Goal: Information Seeking & Learning: Learn about a topic

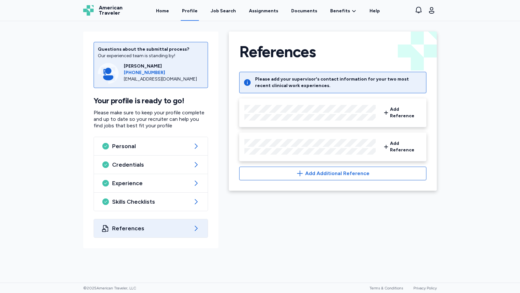
click at [241, 257] on div "Questions about the submittal process? Our experienced team is standing by! [PE…" at bounding box center [260, 152] width 520 height 262
click at [166, 10] on link "Home" at bounding box center [163, 11] width 16 height 20
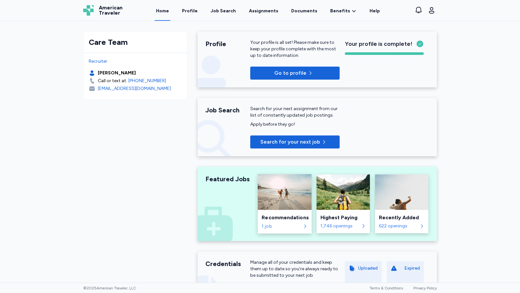
click at [266, 231] on div "Recommendations 1 job" at bounding box center [285, 222] width 54 height 24
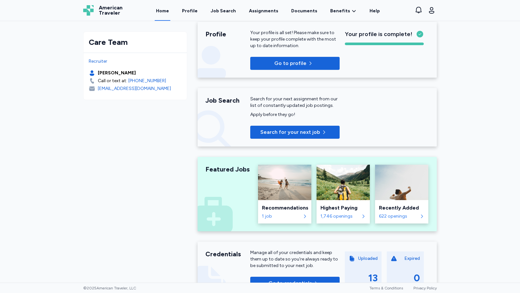
scroll to position [12, 0]
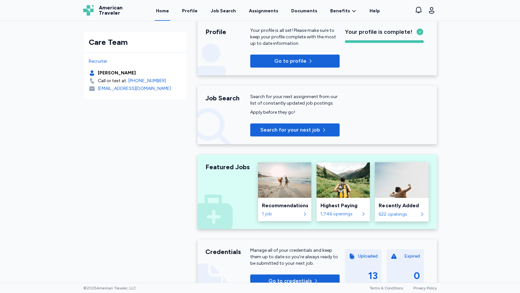
click at [402, 207] on div "Recently Added" at bounding box center [402, 206] width 46 height 8
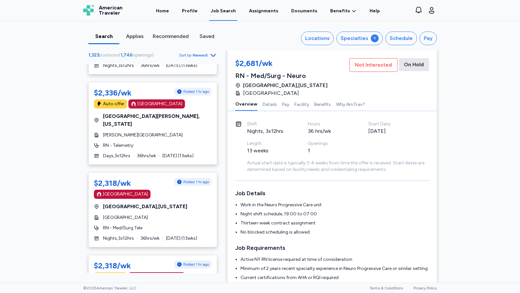
scroll to position [676, 0]
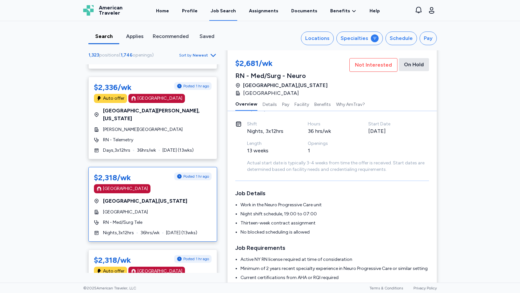
click at [145, 184] on div "[GEOGRAPHIC_DATA]" at bounding box center [153, 188] width 118 height 9
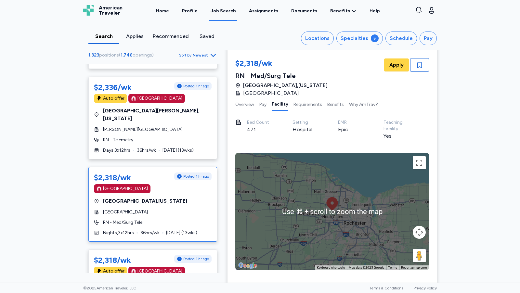
scroll to position [380, 0]
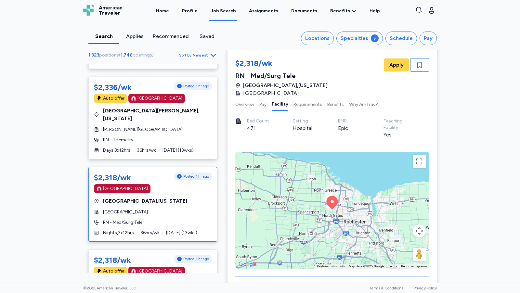
click at [464, 186] on div "Search Applies Recommended Saved Locations Specialties Schedule Pay 1,323 posit…" at bounding box center [260, 152] width 520 height 262
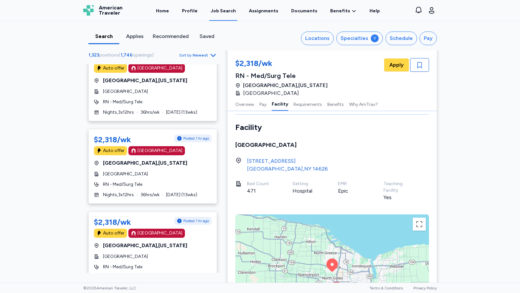
scroll to position [315, 0]
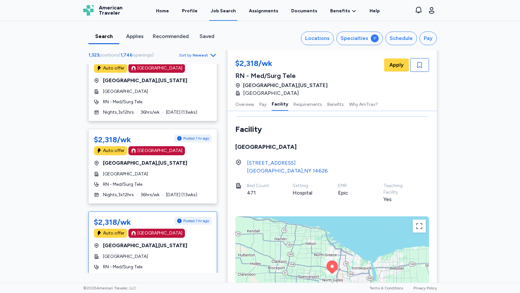
click at [180, 242] on div "[GEOGRAPHIC_DATA] , [US_STATE]" at bounding box center [153, 246] width 118 height 8
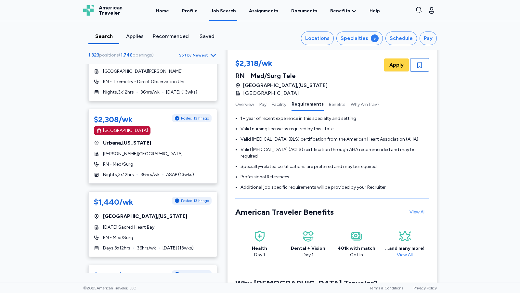
scroll to position [2984, 0]
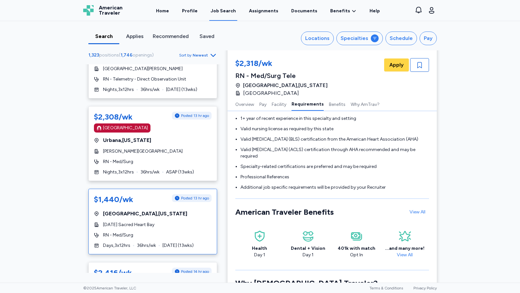
click at [174, 189] on div "$1,440/wk Posted 13 hr ago [GEOGRAPHIC_DATA] , [US_STATE] [DATE] [GEOGRAPHIC_DA…" at bounding box center [152, 222] width 129 height 66
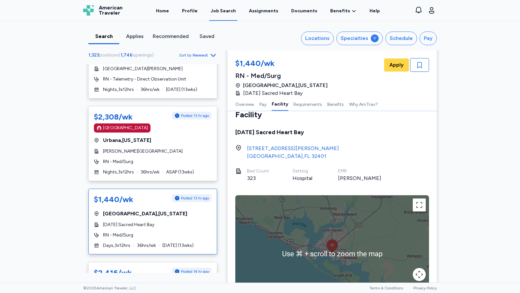
scroll to position [330, 0]
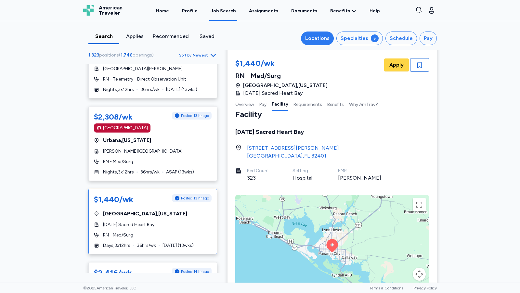
click at [317, 39] on div "Locations" at bounding box center [317, 38] width 24 height 8
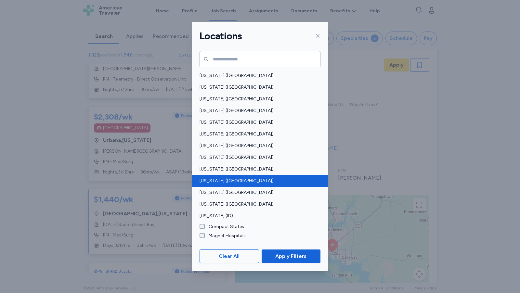
click at [212, 182] on span "[US_STATE] ([GEOGRAPHIC_DATA])" at bounding box center [257, 181] width 117 height 6
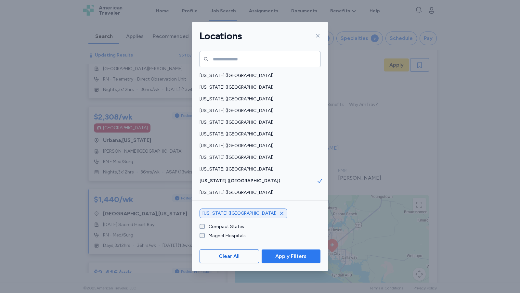
click at [286, 259] on span "Apply Filters" at bounding box center [290, 256] width 31 height 8
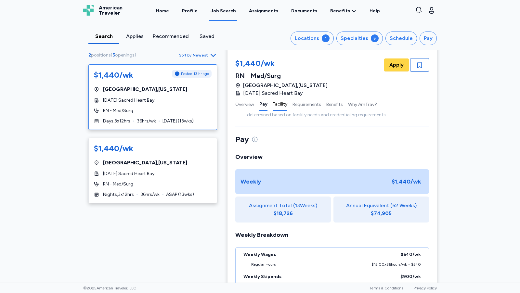
click at [276, 105] on button "Facility" at bounding box center [280, 104] width 15 height 14
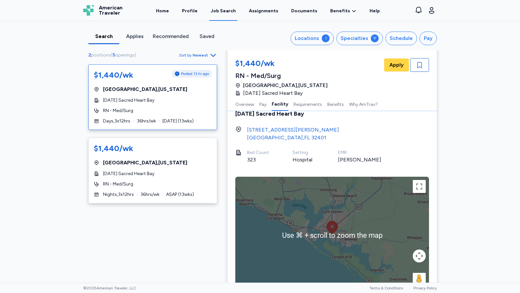
scroll to position [349, 0]
click at [165, 243] on div "2 positions ( 5 openings ) Sort by Newest $1,440/wk Posted 13 hr ago [GEOGRAPHI…" at bounding box center [260, 173] width 364 height 945
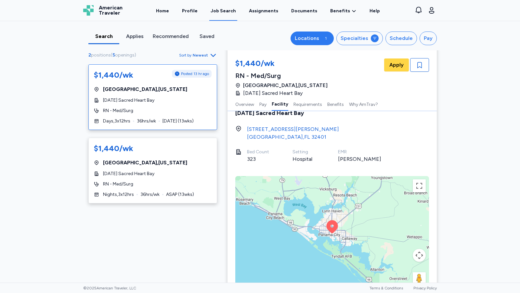
click at [324, 37] on button "Locations 1" at bounding box center [311, 39] width 43 height 14
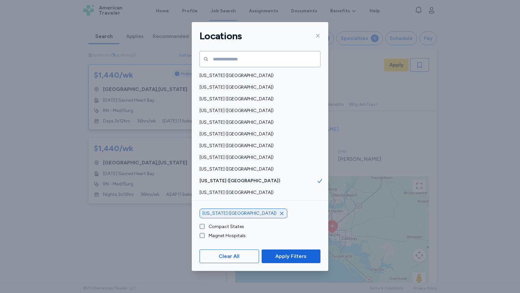
click at [279, 216] on icon "button" at bounding box center [281, 213] width 5 height 5
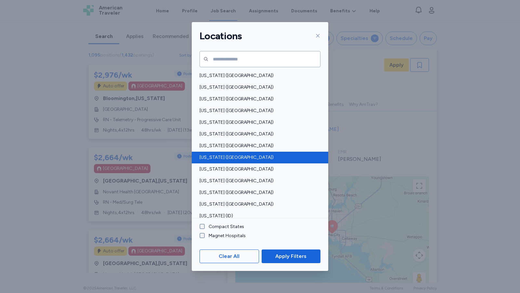
click at [242, 157] on span "[US_STATE] ([GEOGRAPHIC_DATA])" at bounding box center [257, 157] width 117 height 6
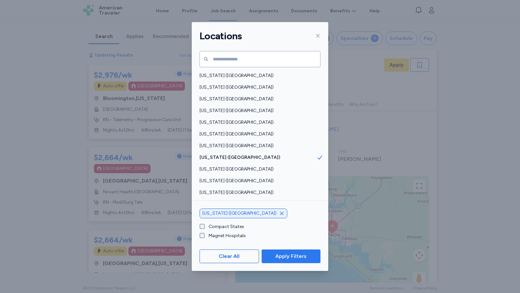
click at [289, 258] on span "Apply Filters" at bounding box center [290, 256] width 31 height 8
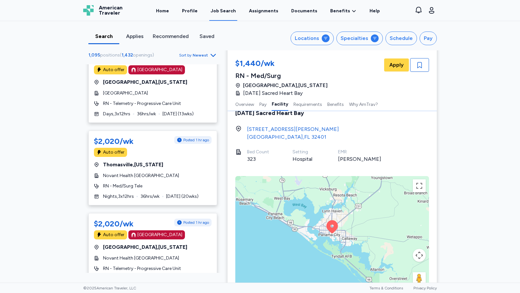
scroll to position [1111, 0]
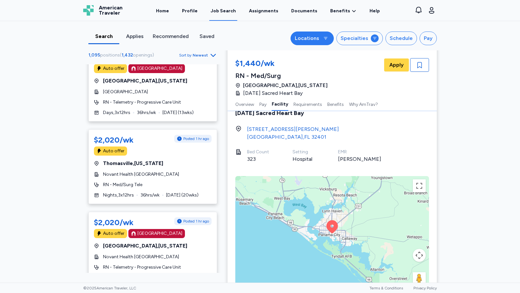
click at [319, 35] on div "Locations" at bounding box center [307, 38] width 24 height 8
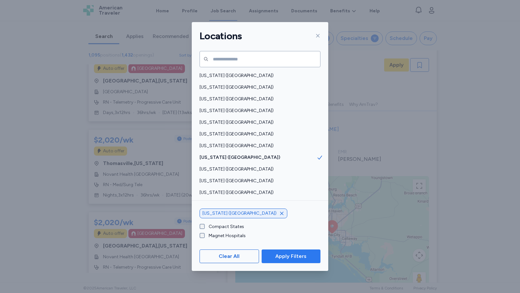
click at [278, 256] on span "Apply Filters" at bounding box center [290, 256] width 31 height 8
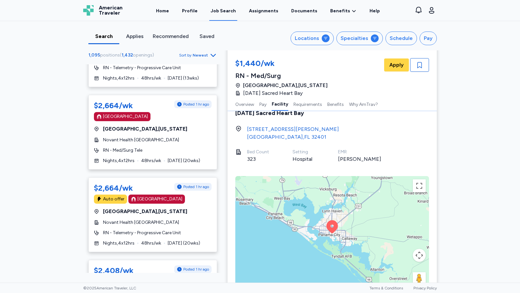
scroll to position [0, 0]
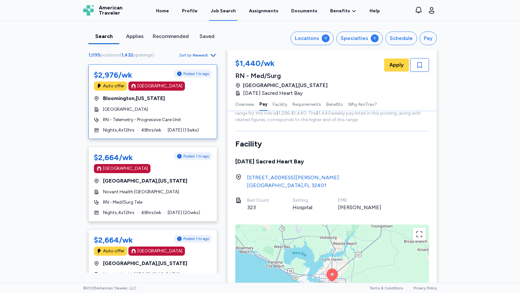
click at [166, 101] on div "[GEOGRAPHIC_DATA] , [US_STATE]" at bounding box center [153, 99] width 118 height 8
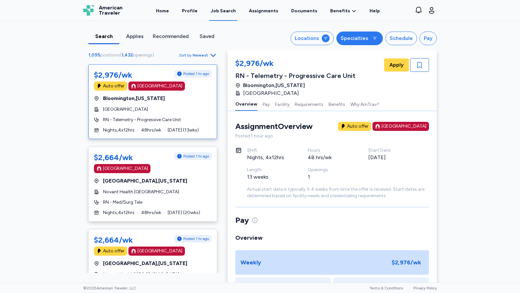
click at [365, 34] on div "Specialties" at bounding box center [355, 38] width 28 height 8
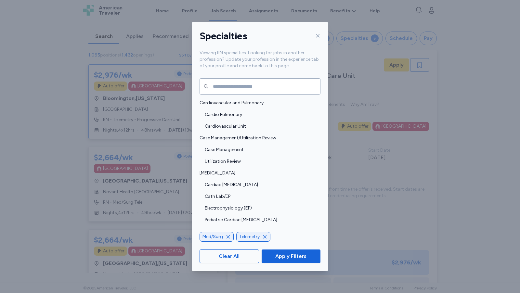
click at [264, 237] on icon "button" at bounding box center [264, 236] width 5 height 5
click at [280, 254] on span "Apply Filters" at bounding box center [290, 256] width 31 height 8
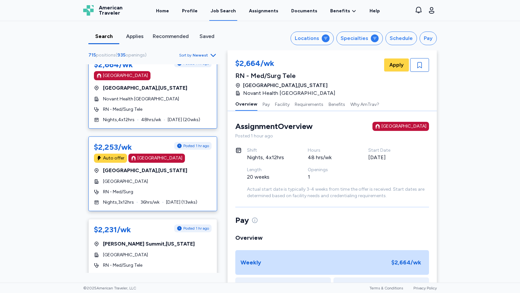
scroll to position [11, 0]
click at [177, 94] on div "$2,664/wk Posted 1 hr ago [GEOGRAPHIC_DATA] [GEOGRAPHIC_DATA] , [US_STATE] Nova…" at bounding box center [152, 91] width 129 height 75
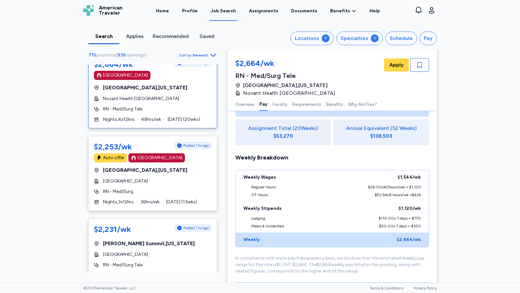
scroll to position [167, 0]
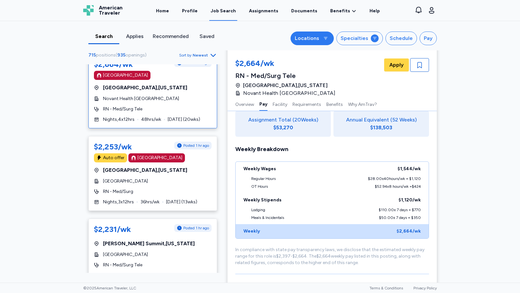
click at [315, 39] on div "Locations" at bounding box center [307, 38] width 24 height 8
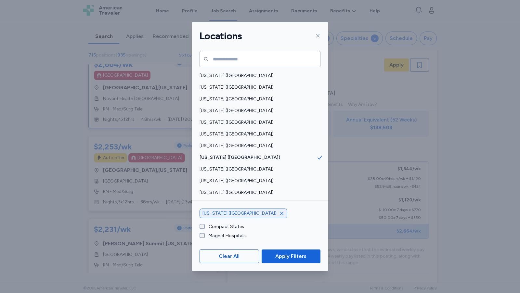
click at [279, 213] on icon "button" at bounding box center [281, 213] width 5 height 5
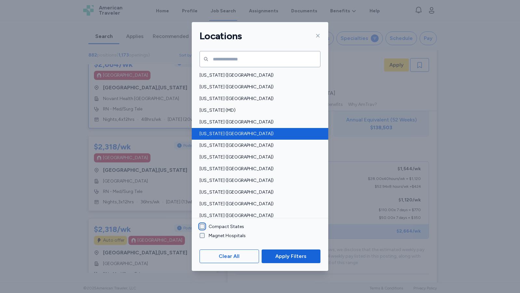
scroll to position [200, 0]
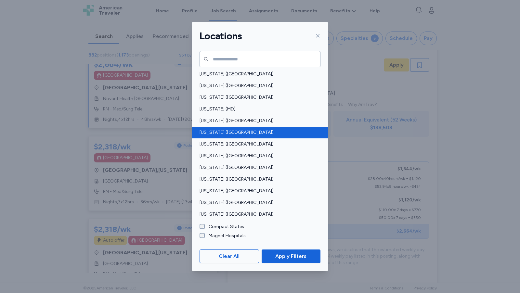
click at [228, 199] on span "[US_STATE] ([GEOGRAPHIC_DATA])" at bounding box center [257, 202] width 117 height 6
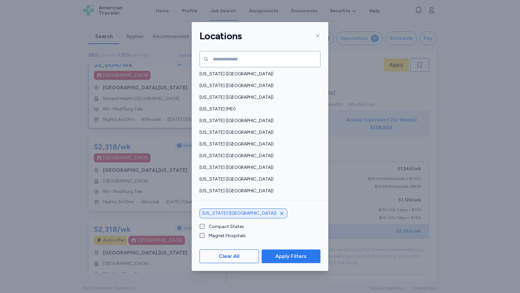
click at [289, 256] on span "Apply Filters" at bounding box center [290, 256] width 31 height 8
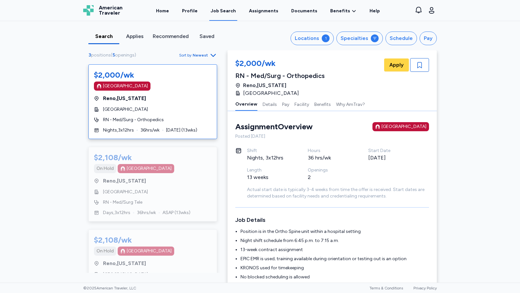
click at [163, 96] on div "[GEOGRAPHIC_DATA] , [US_STATE]" at bounding box center [153, 99] width 118 height 8
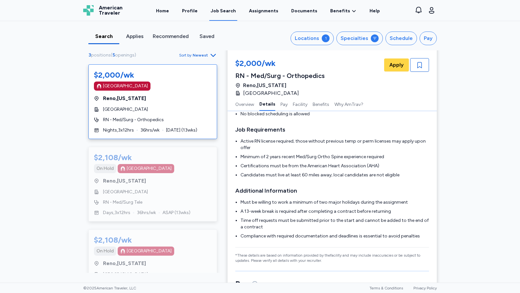
scroll to position [164, 0]
